Goal: Task Accomplishment & Management: Manage account settings

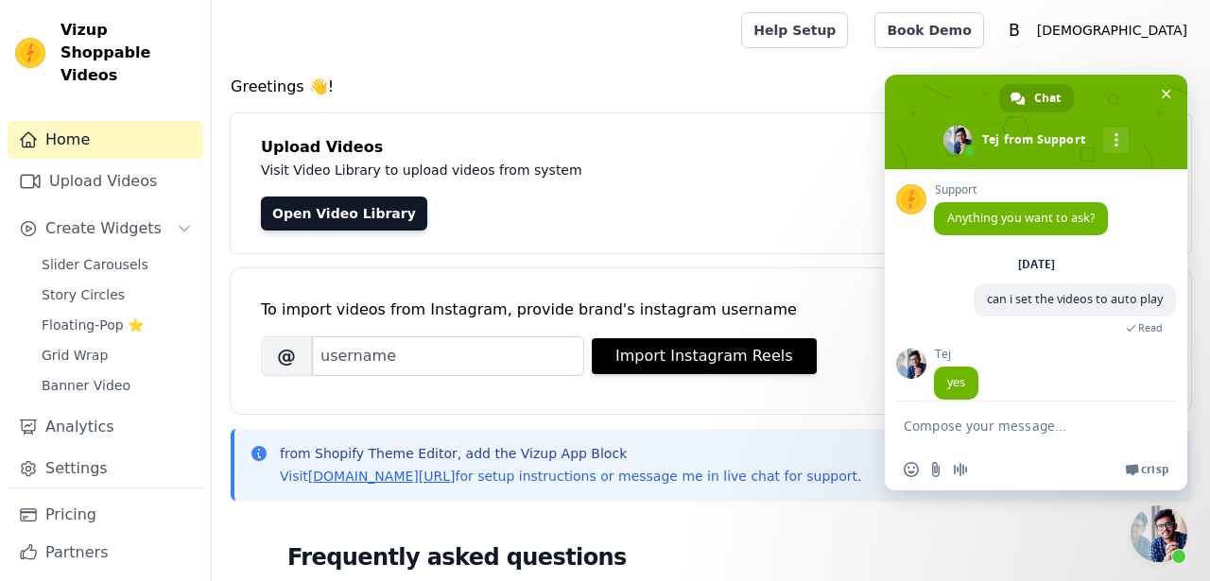
scroll to position [77, 0]
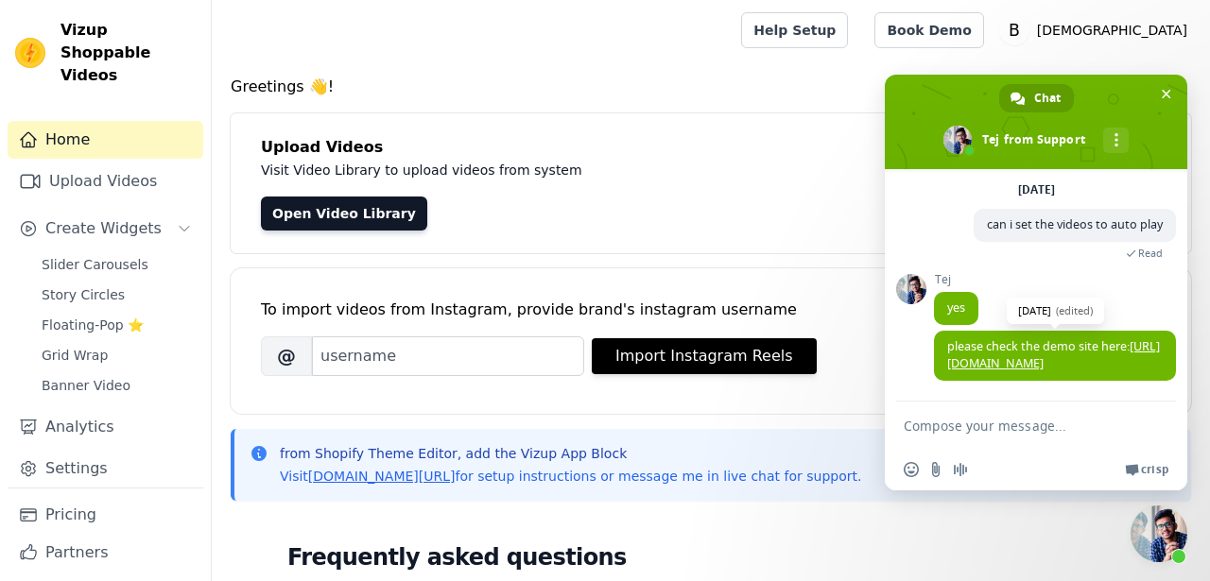
click at [1007, 360] on link "[URL][DOMAIN_NAME]" at bounding box center [1053, 354] width 213 height 33
click at [977, 423] on textarea "Compose your message..." at bounding box center [1017, 425] width 227 height 47
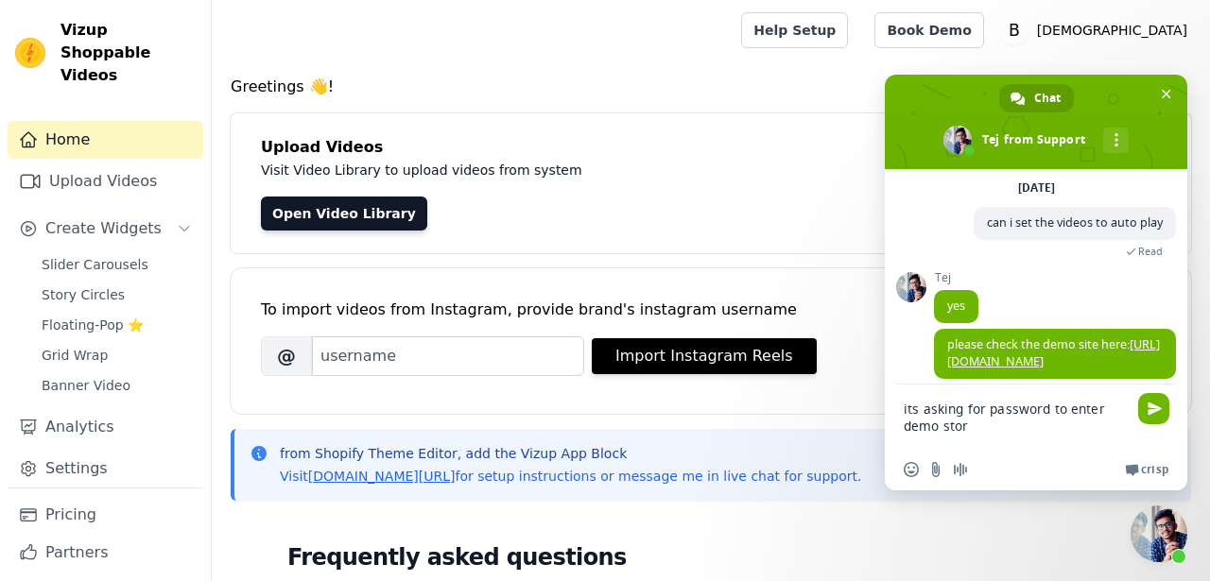
type textarea "its asking for password to enter demo store"
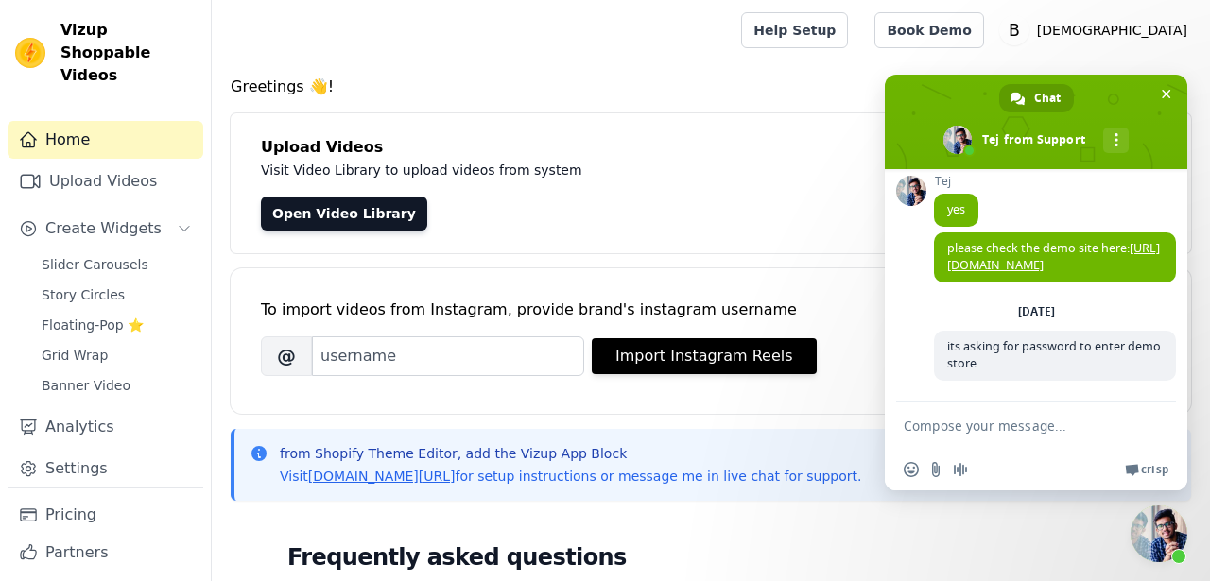
scroll to position [21, 0]
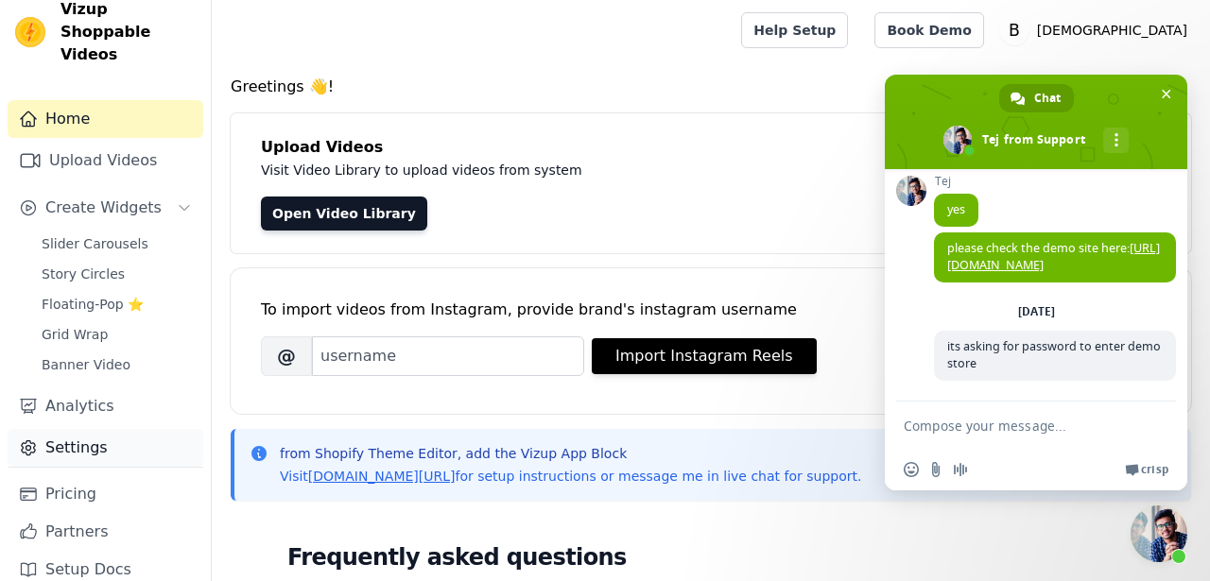
click at [83, 429] on link "Settings" at bounding box center [106, 448] width 196 height 38
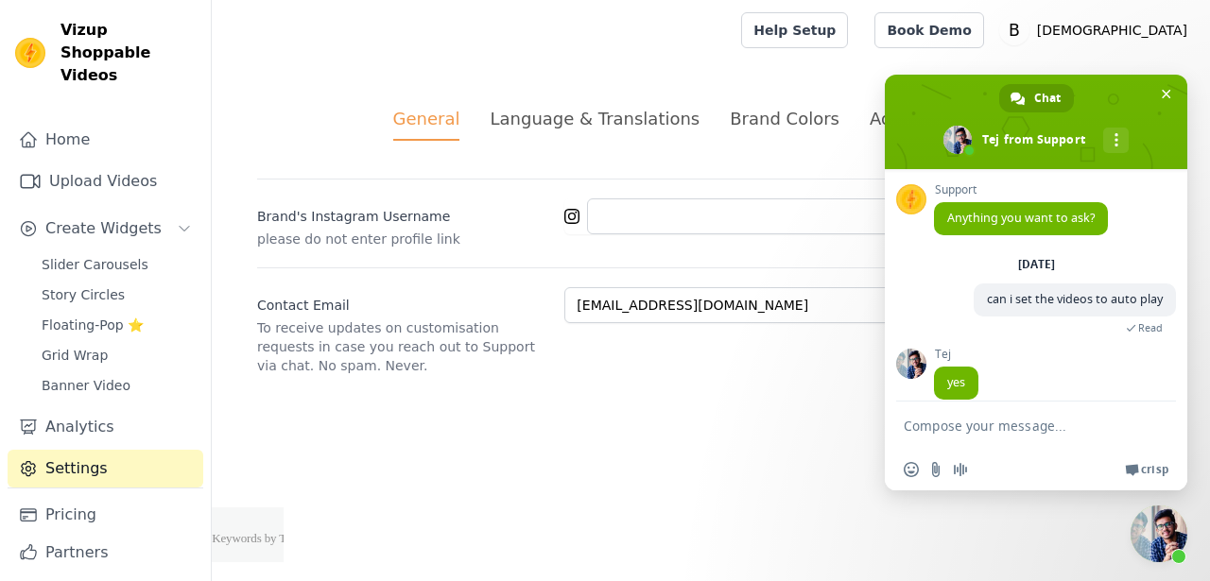
click at [600, 106] on div "Language & Translations" at bounding box center [595, 119] width 210 height 26
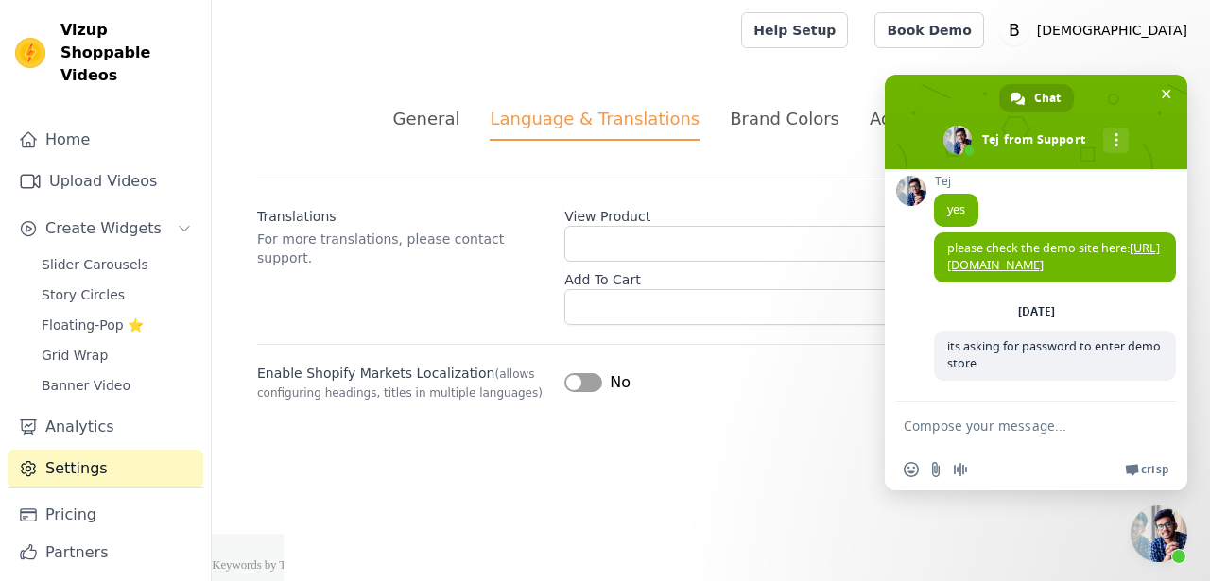
click at [806, 130] on div "Brand Colors" at bounding box center [785, 119] width 110 height 26
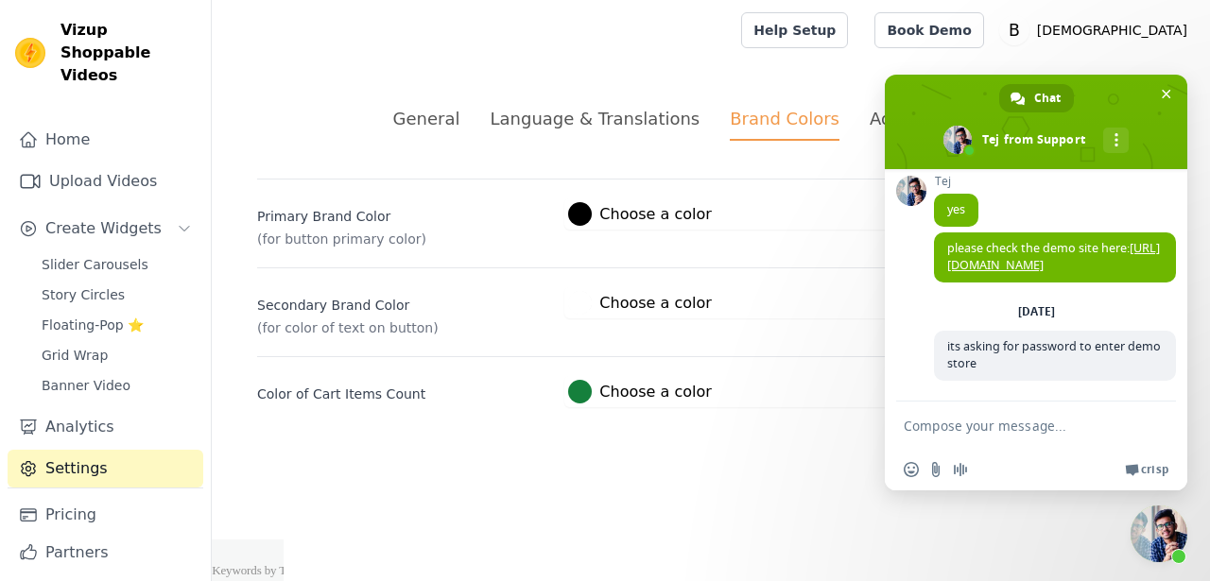
click at [870, 123] on div "Advanced Settings" at bounding box center [949, 119] width 159 height 26
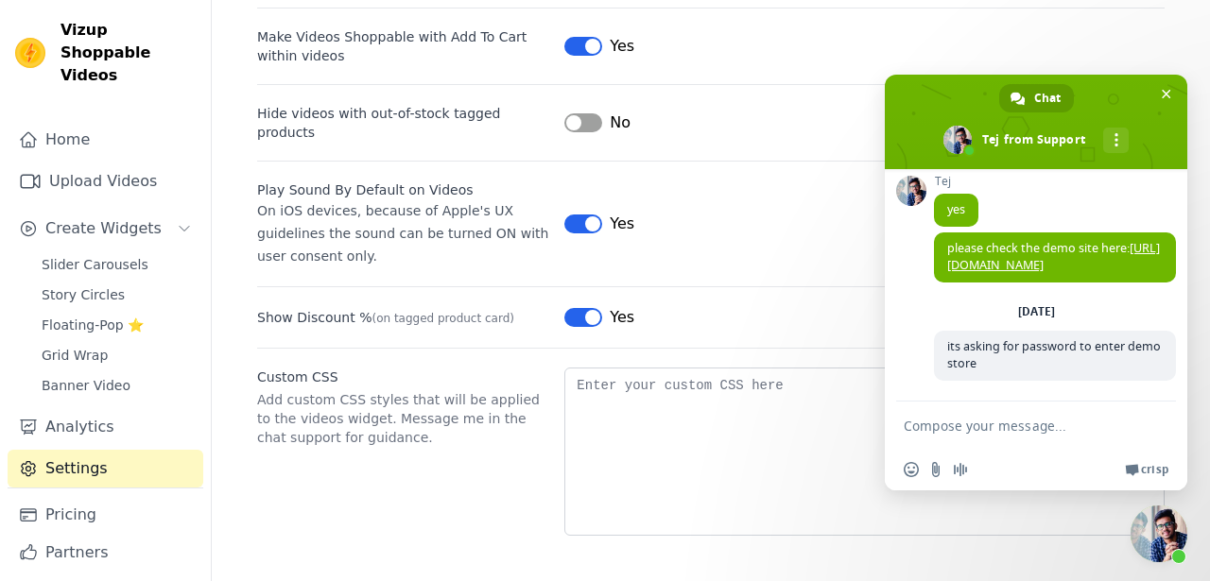
scroll to position [21, 0]
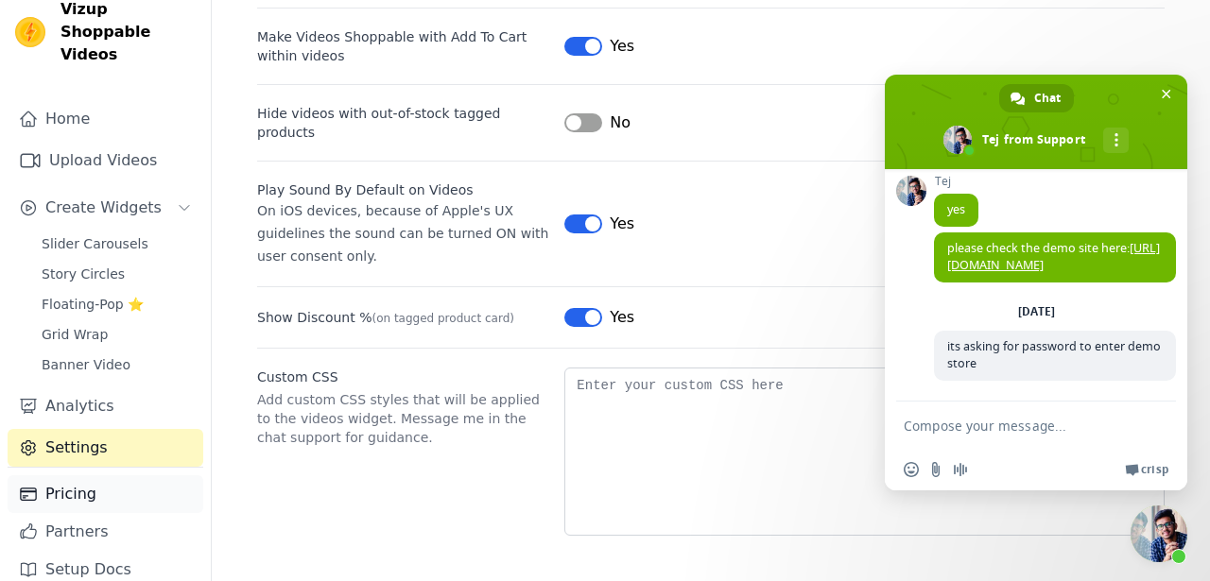
click at [68, 476] on link "Pricing" at bounding box center [106, 495] width 196 height 38
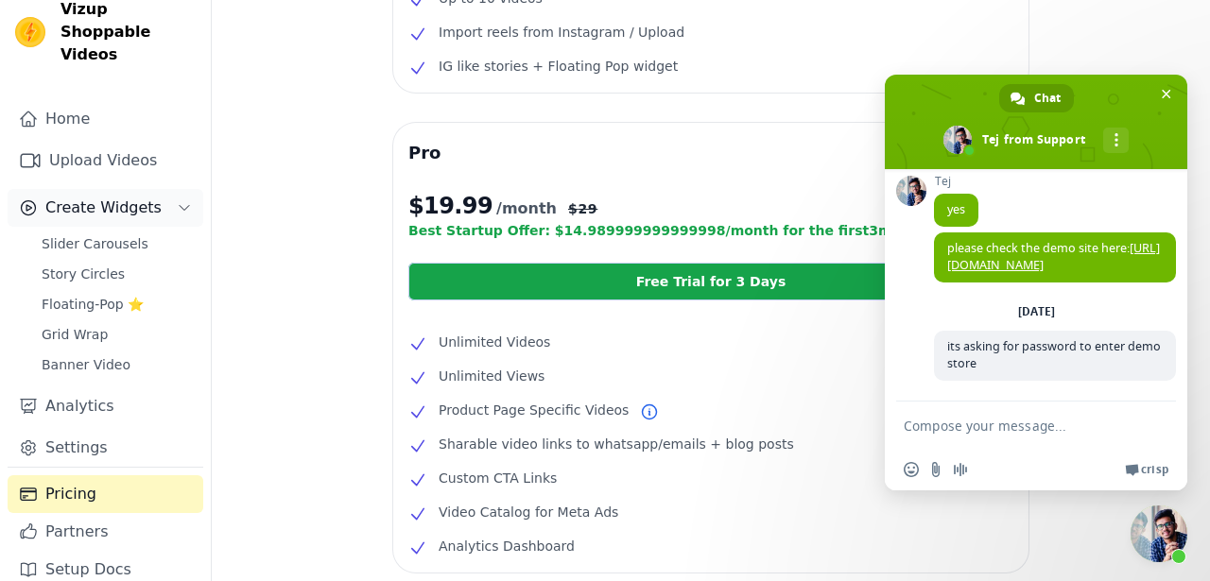
scroll to position [549, 0]
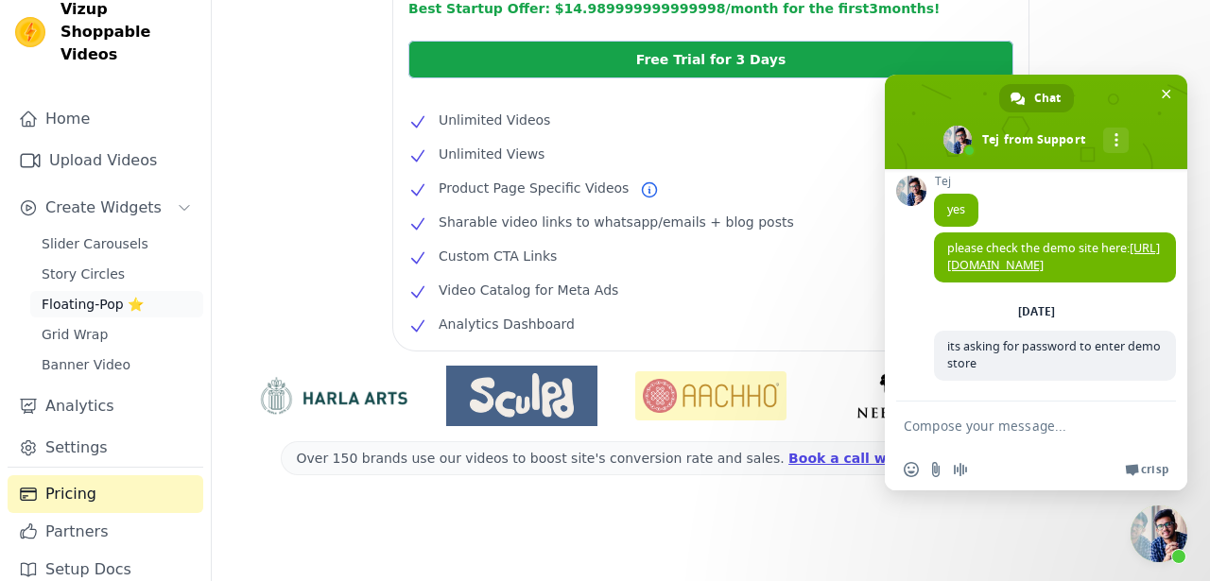
click at [99, 295] on span "Floating-Pop ⭐" at bounding box center [93, 304] width 102 height 19
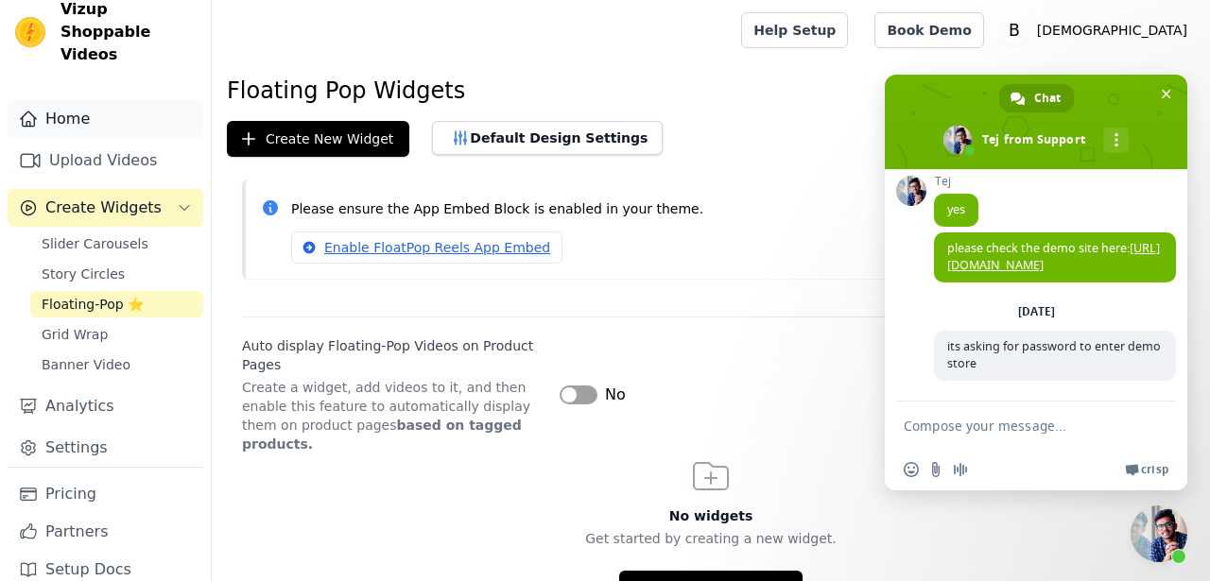
click at [89, 100] on link "Home" at bounding box center [106, 119] width 196 height 38
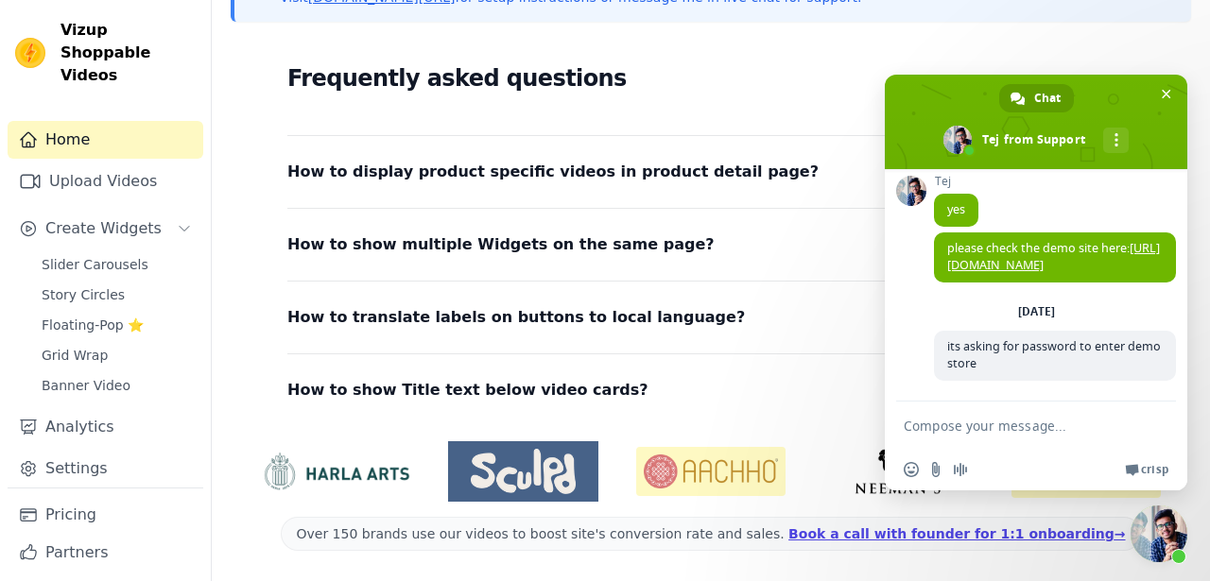
scroll to position [21, 0]
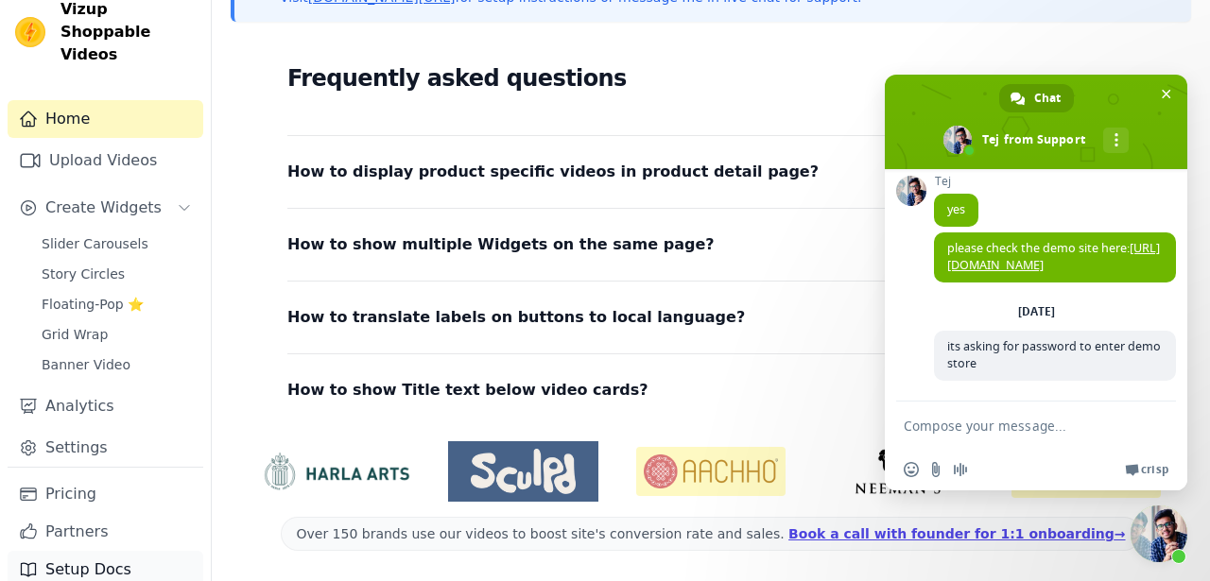
click at [81, 551] on link "Setup Docs" at bounding box center [106, 570] width 196 height 38
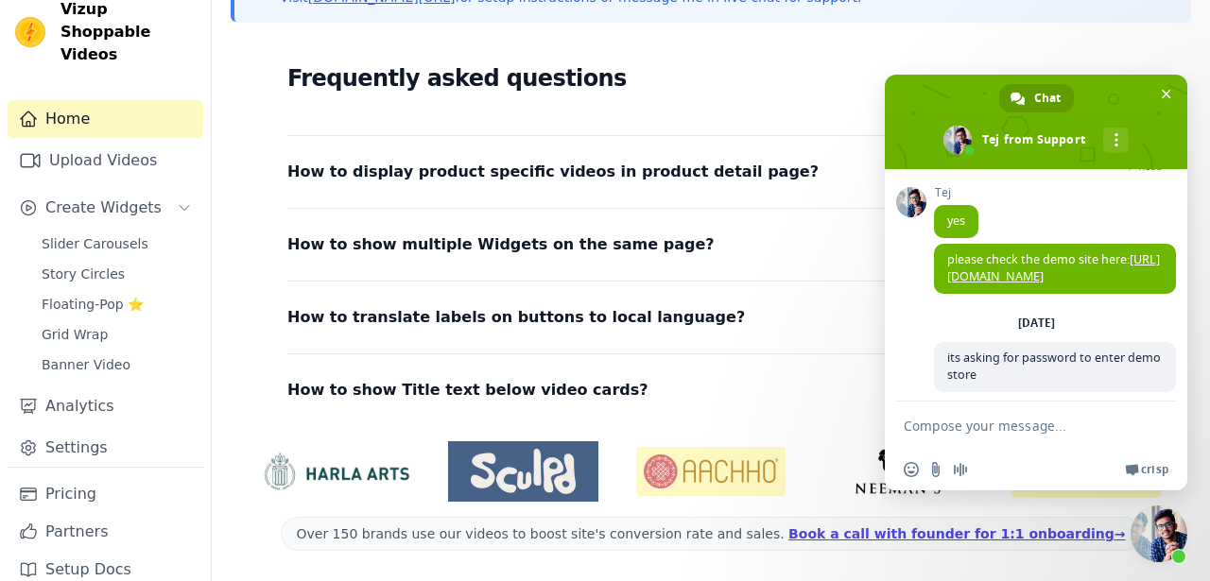
scroll to position [176, 0]
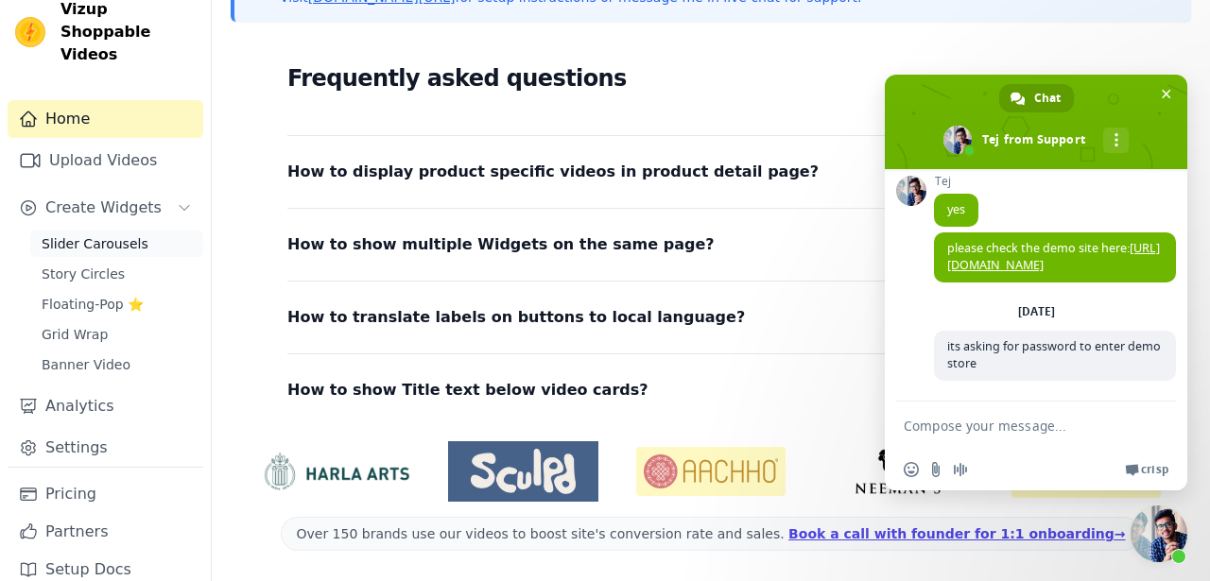
click at [111, 234] on span "Slider Carousels" at bounding box center [95, 243] width 107 height 19
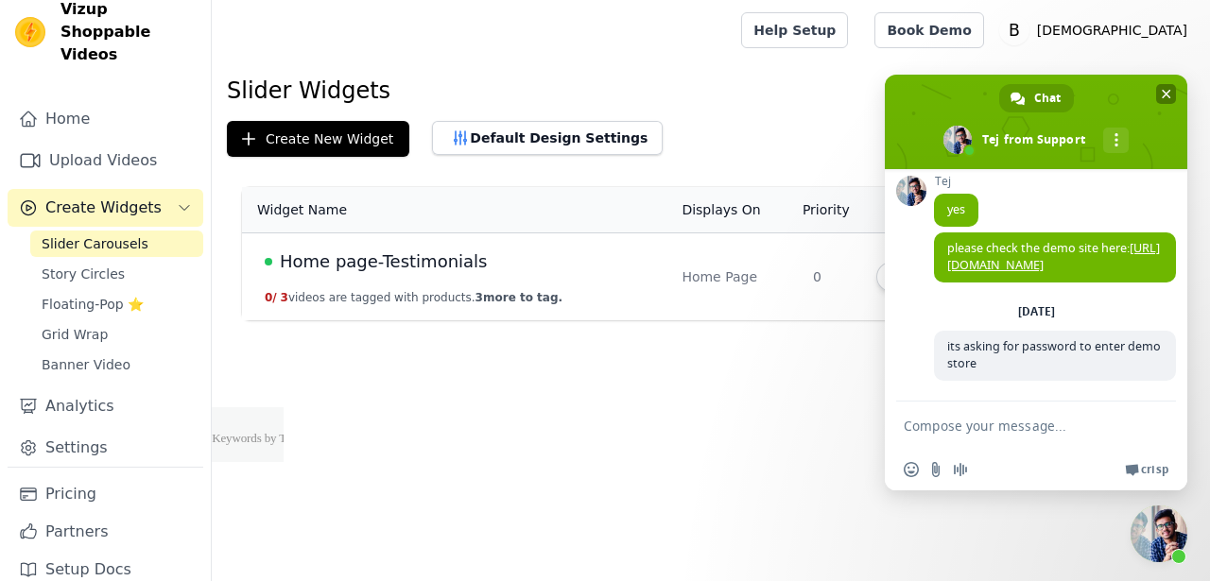
click at [1163, 100] on span "Close chat" at bounding box center [1166, 94] width 20 height 20
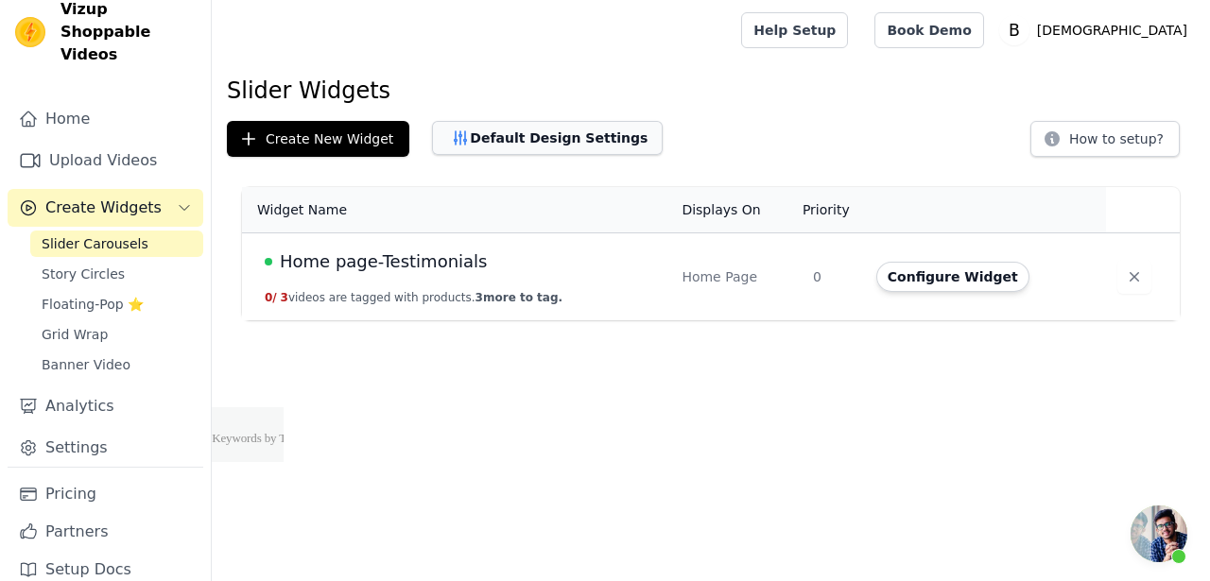
click at [589, 147] on button "Default Design Settings" at bounding box center [547, 138] width 231 height 34
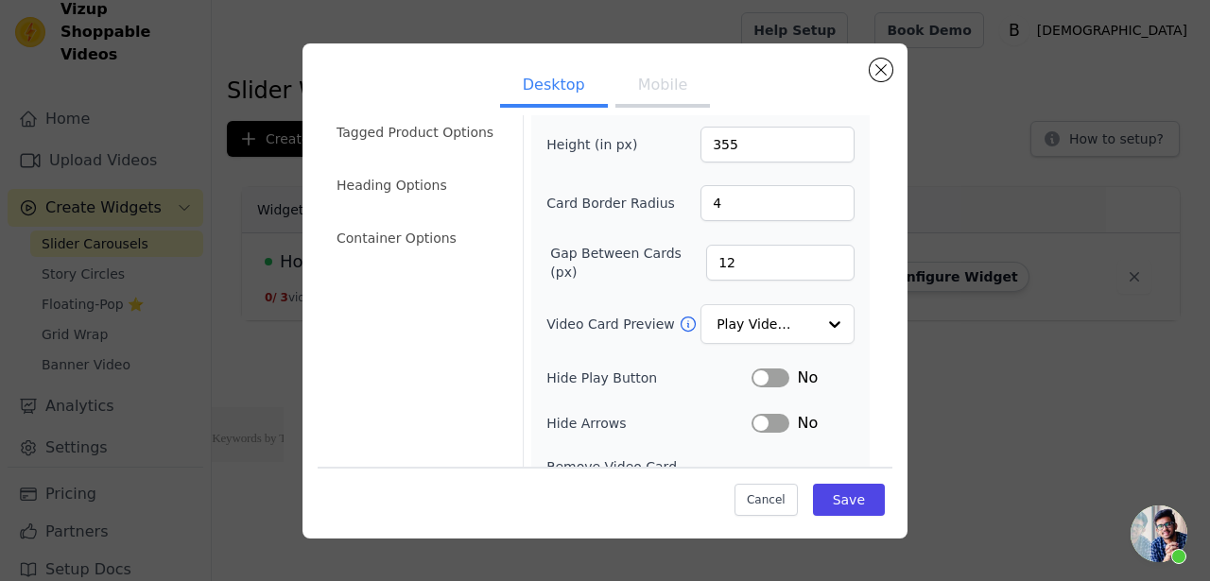
scroll to position [115, 0]
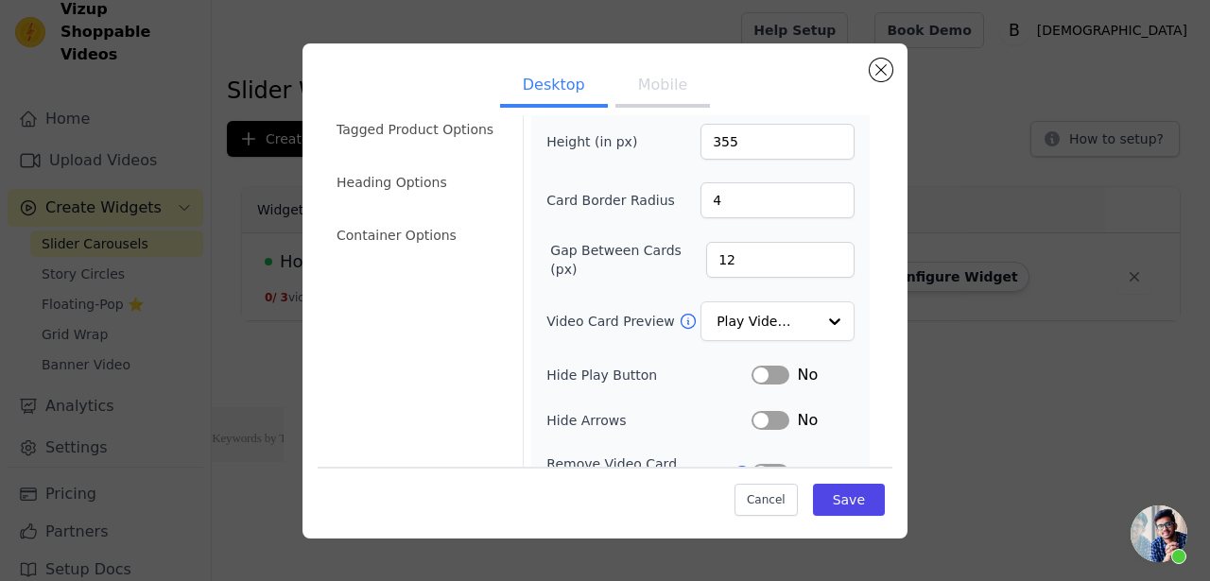
click at [679, 320] on icon at bounding box center [688, 321] width 19 height 19
click at [835, 318] on div at bounding box center [834, 322] width 38 height 38
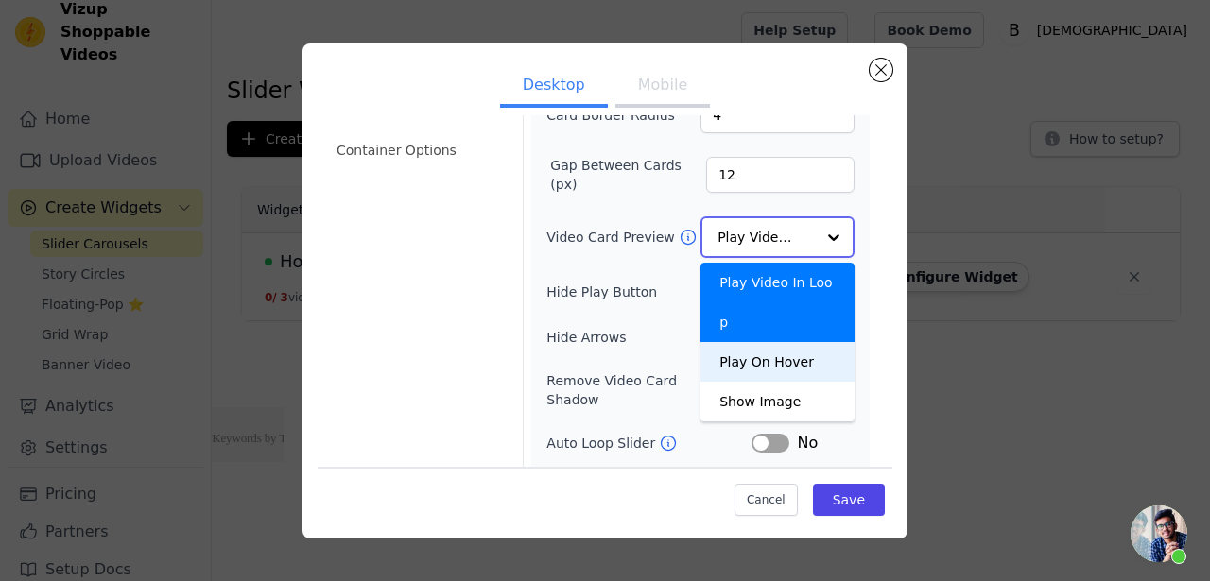
scroll to position [202, 0]
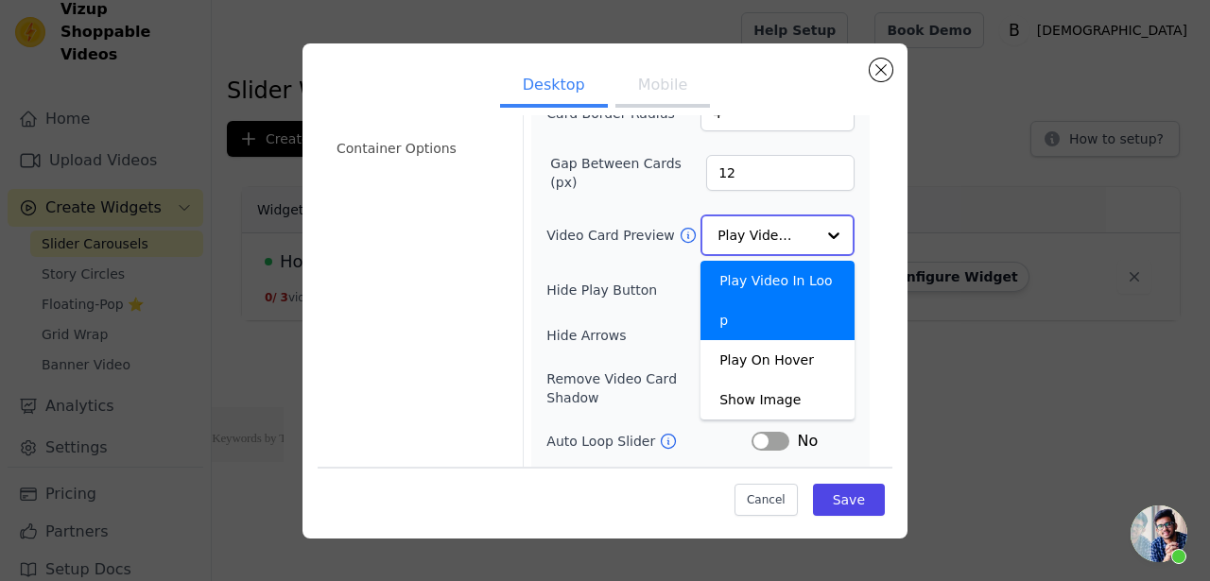
click at [828, 272] on div "Play Video In Loop" at bounding box center [778, 300] width 154 height 79
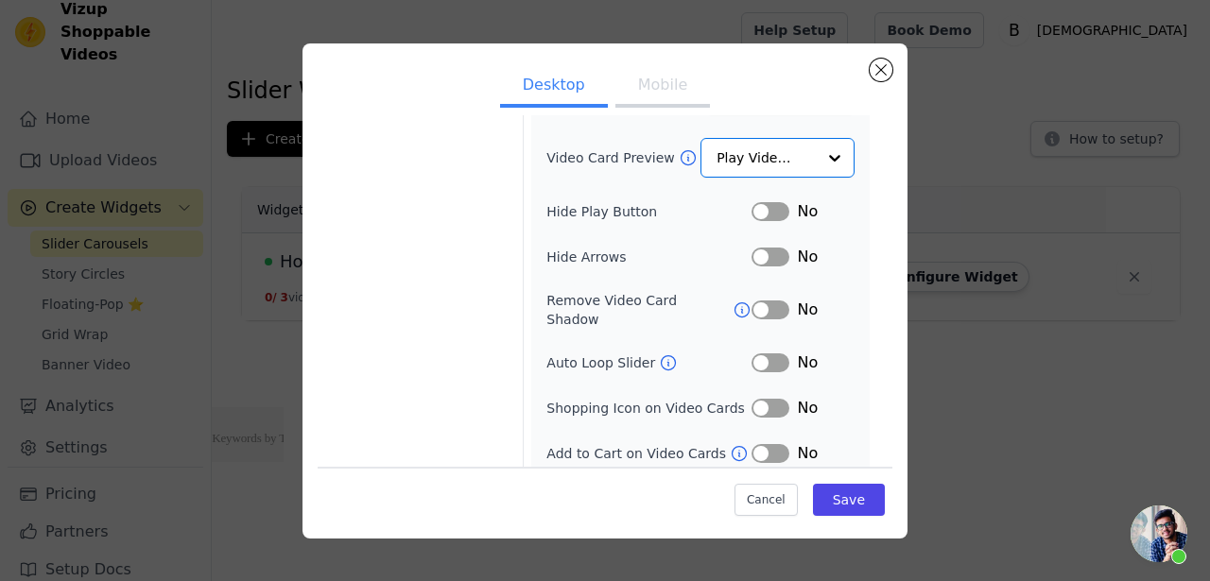
scroll to position [277, 0]
click at [775, 209] on button "Label" at bounding box center [771, 213] width 38 height 19
click at [663, 357] on icon at bounding box center [669, 364] width 14 height 14
click at [653, 83] on button "Mobile" at bounding box center [662, 87] width 95 height 42
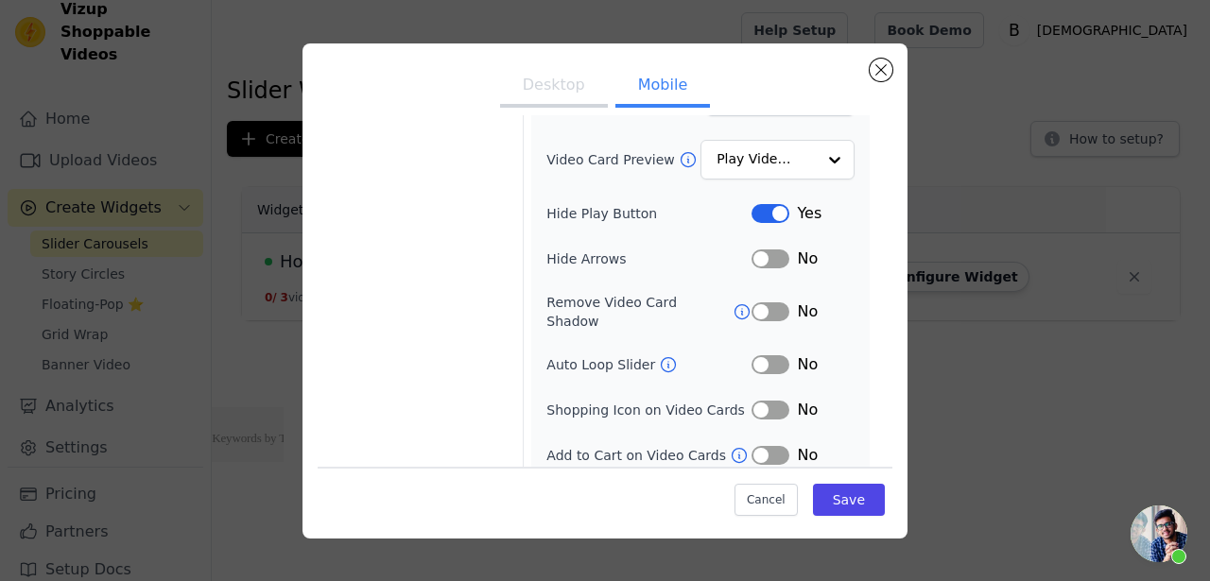
click at [556, 83] on button "Desktop" at bounding box center [554, 87] width 108 height 42
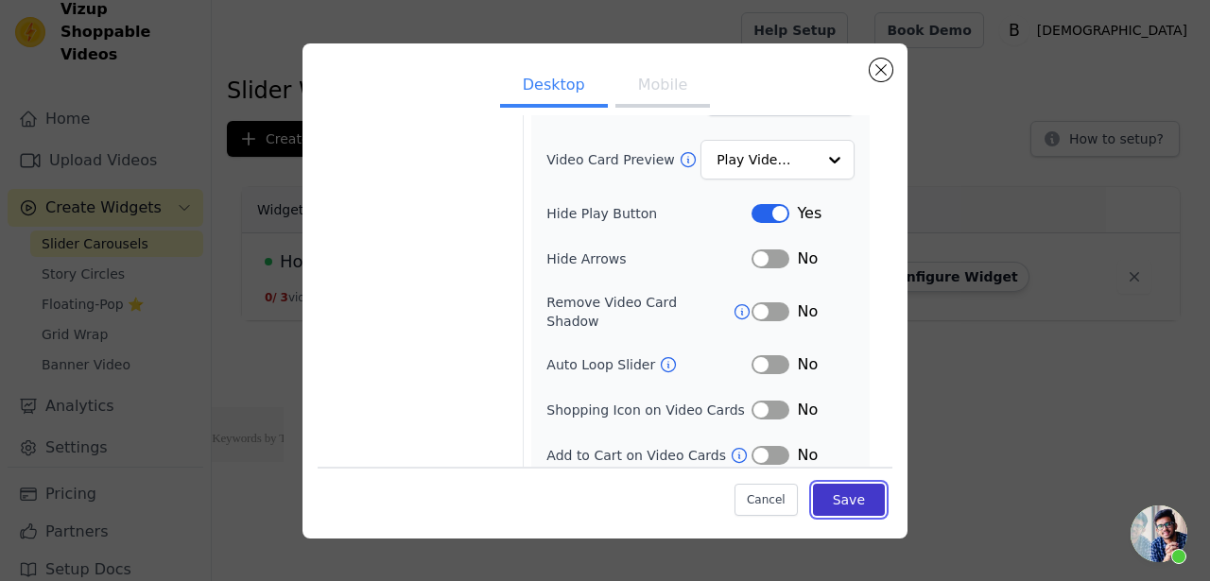
click at [855, 506] on button "Save" at bounding box center [849, 500] width 72 height 32
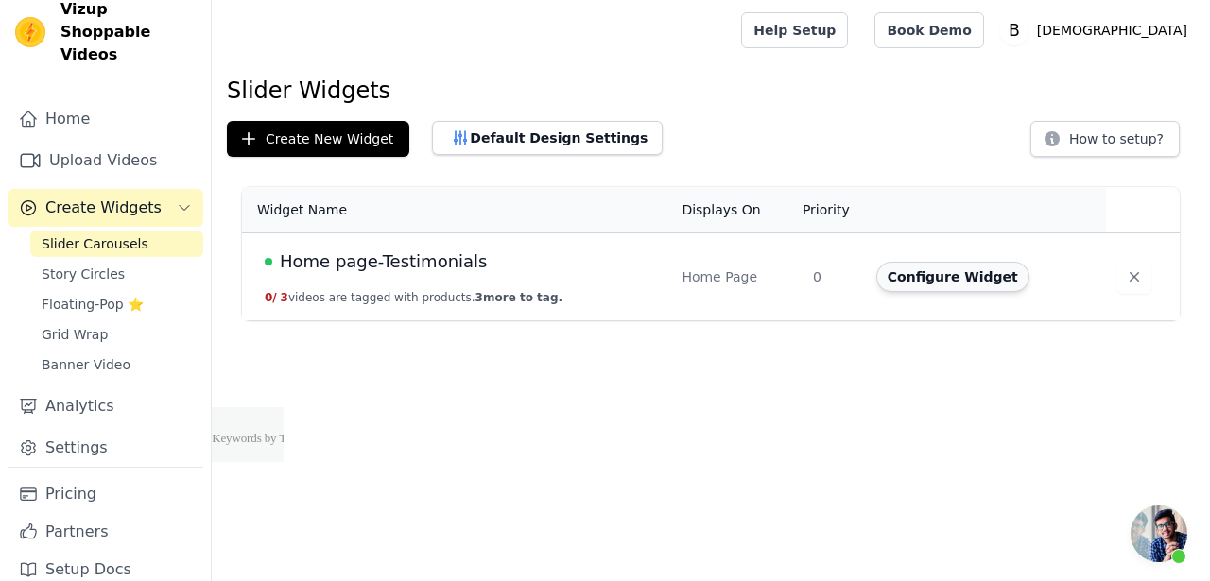
click at [921, 271] on button "Configure Widget" at bounding box center [952, 277] width 153 height 30
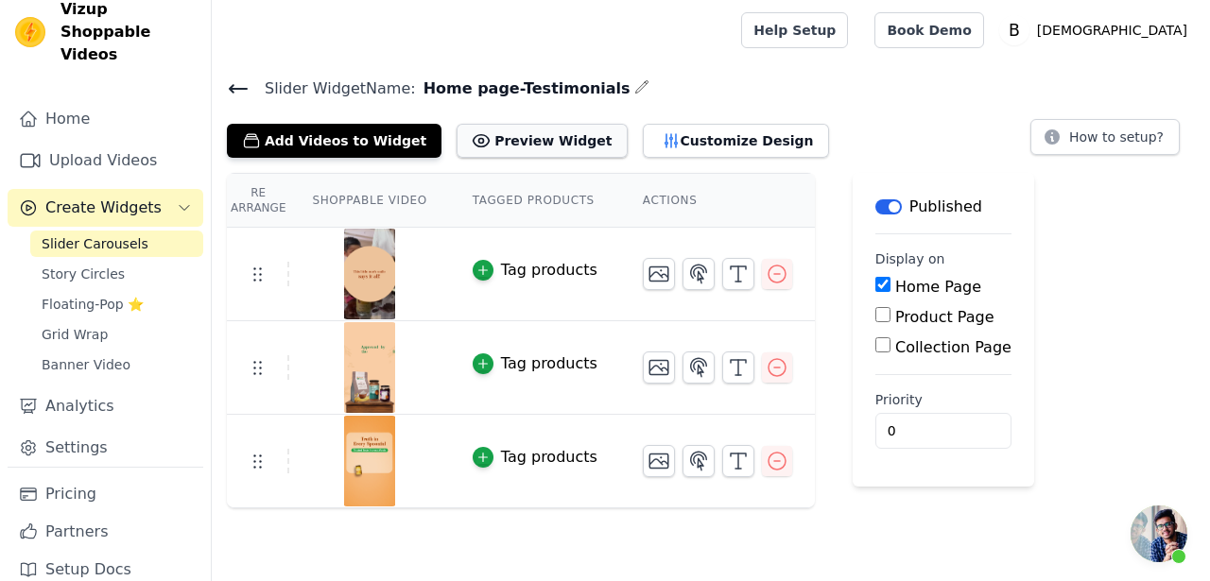
click at [559, 144] on button "Preview Widget" at bounding box center [542, 141] width 170 height 34
